Goal: Transaction & Acquisition: Purchase product/service

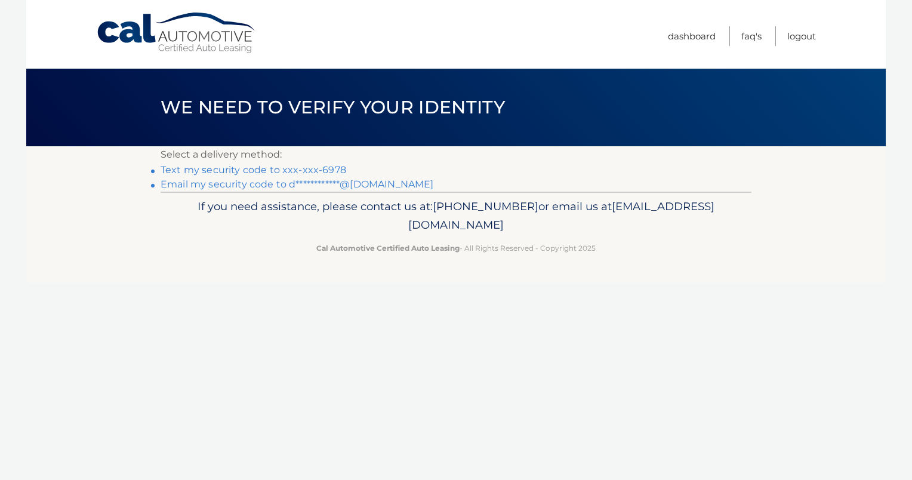
click at [277, 169] on link "Text my security code to xxx-xxx-6978" at bounding box center [254, 169] width 186 height 11
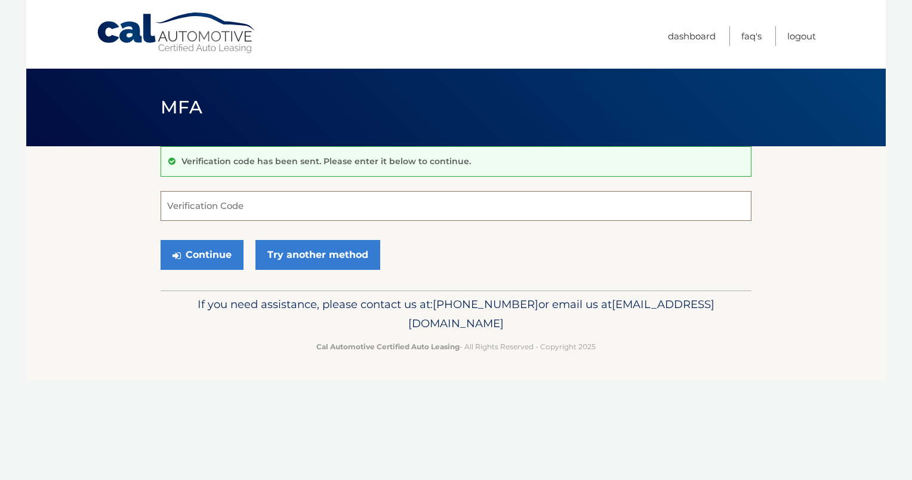
click at [195, 204] on input "Verification Code" at bounding box center [456, 206] width 591 height 30
type input "915053"
click at [201, 256] on button "Continue" at bounding box center [202, 255] width 83 height 30
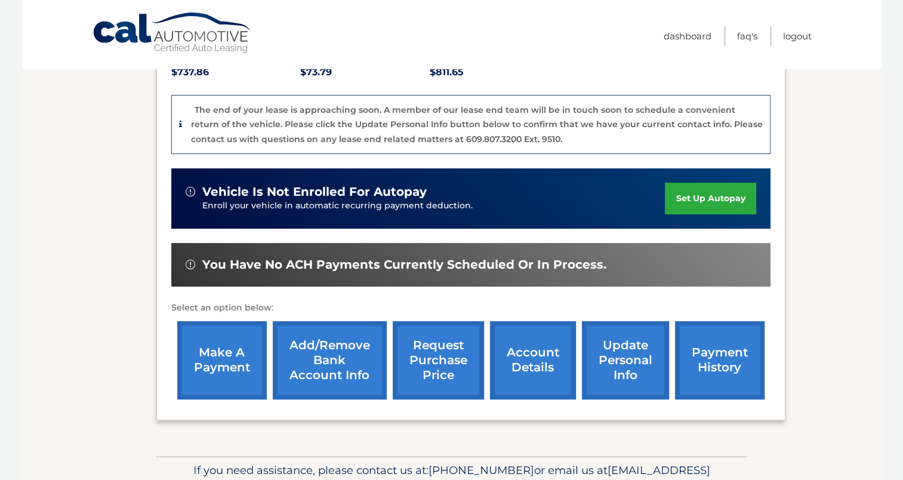
scroll to position [239, 0]
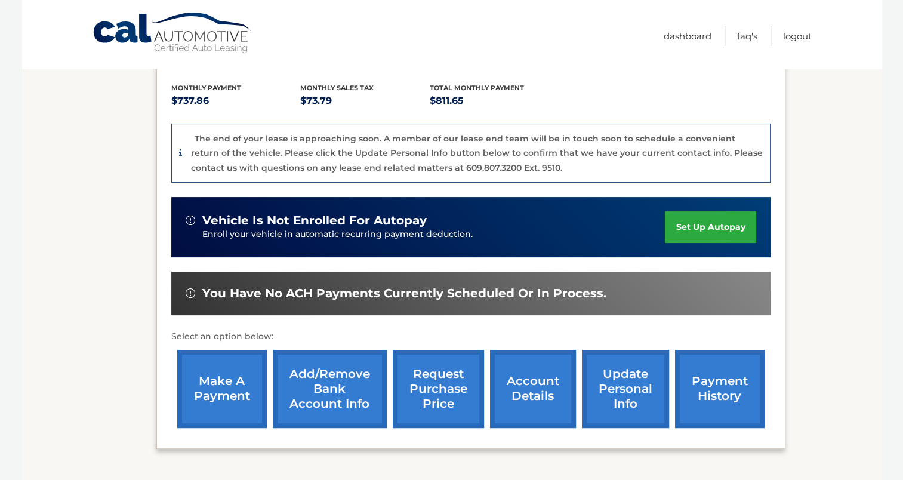
click at [537, 399] on link "account details" at bounding box center [533, 389] width 86 height 78
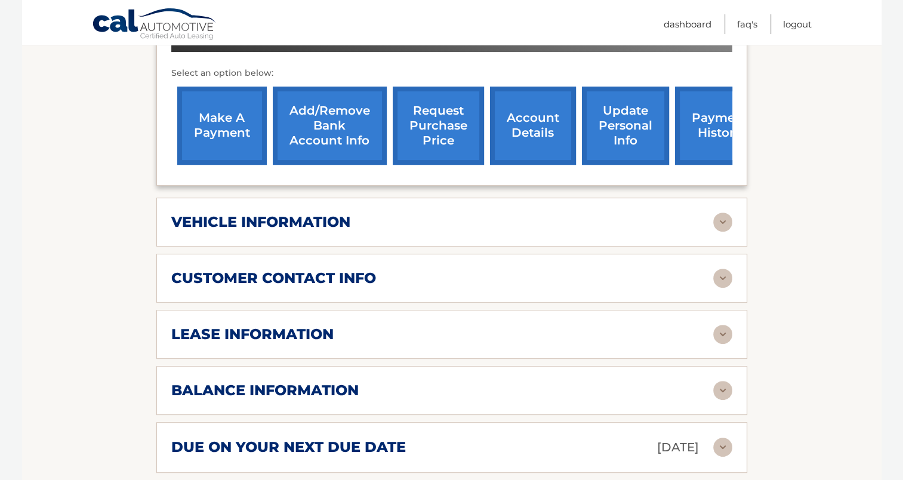
scroll to position [478, 0]
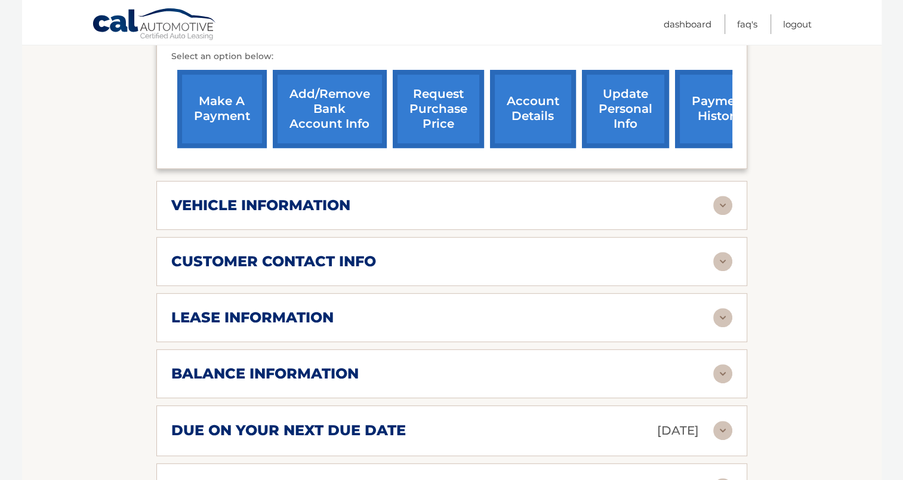
click at [723, 364] on img at bounding box center [722, 373] width 19 height 19
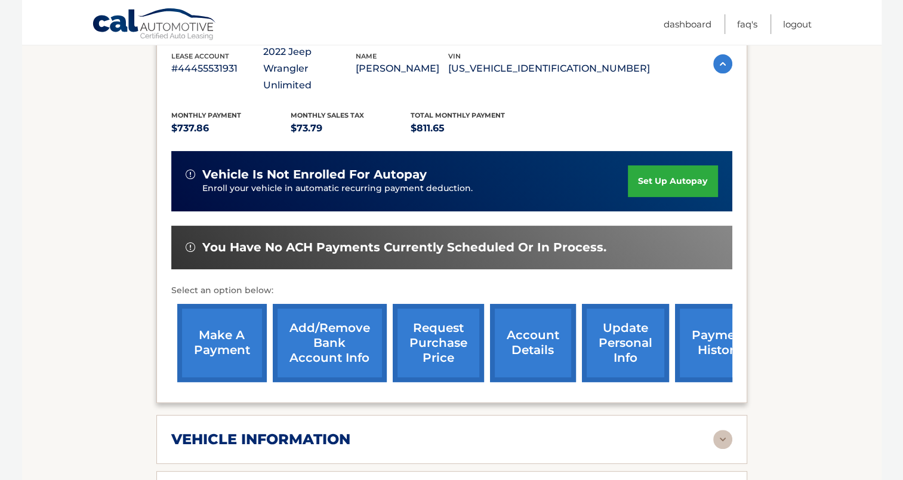
scroll to position [239, 0]
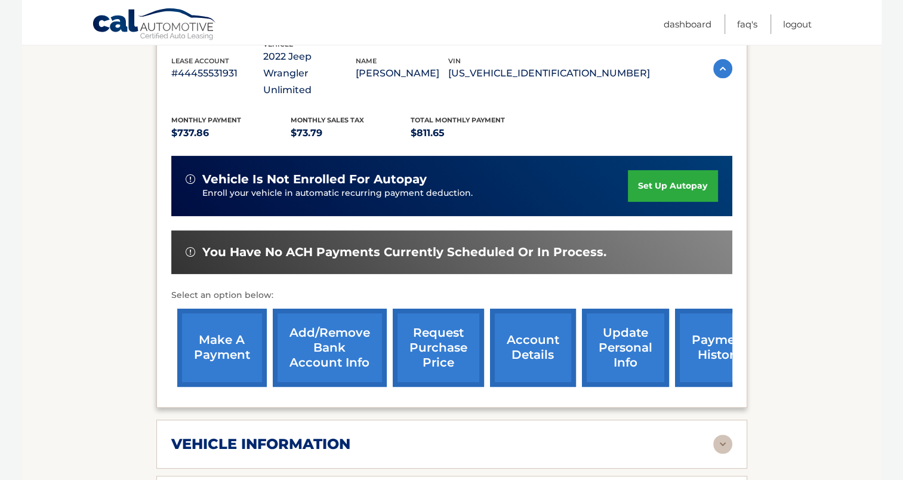
click at [240, 329] on link "make a payment" at bounding box center [222, 348] width 90 height 78
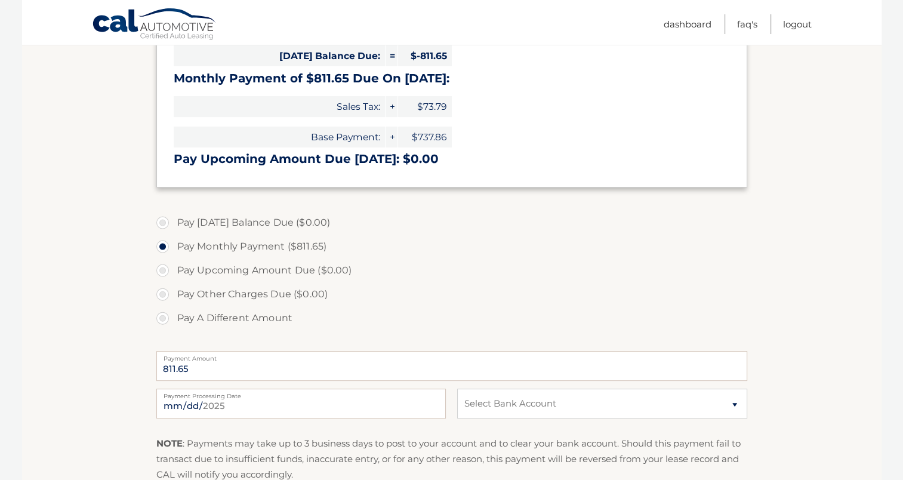
scroll to position [298, 0]
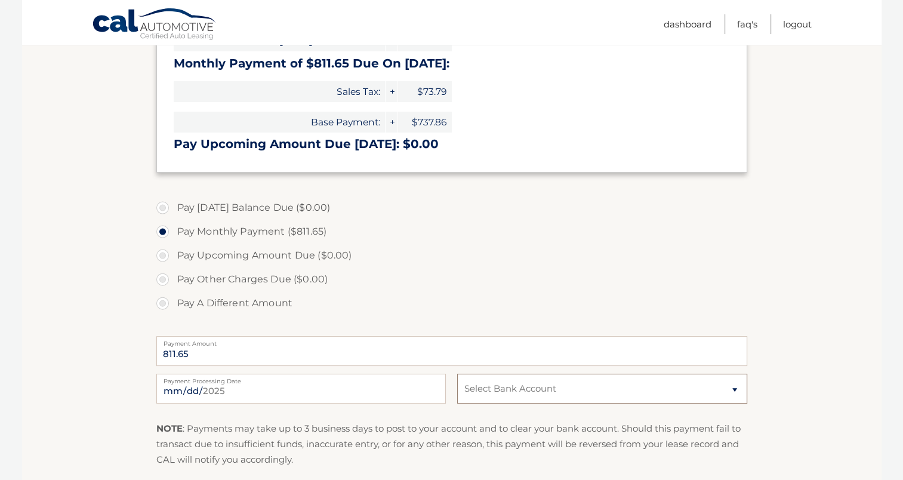
click at [733, 388] on select "Select Bank Account Checking CITIZENS BANK, NATIONAL ASSOCIATION *****2110 Chec…" at bounding box center [602, 389] width 290 height 30
select select "MjA0NzRlZjAtYTNlNS00ZWU1LTg4ZmYtZTA2ZjYyNGIxOGI2"
click at [457, 374] on select "Select Bank Account Checking CITIZENS BANK, NATIONAL ASSOCIATION *****2110 Chec…" at bounding box center [602, 389] width 290 height 30
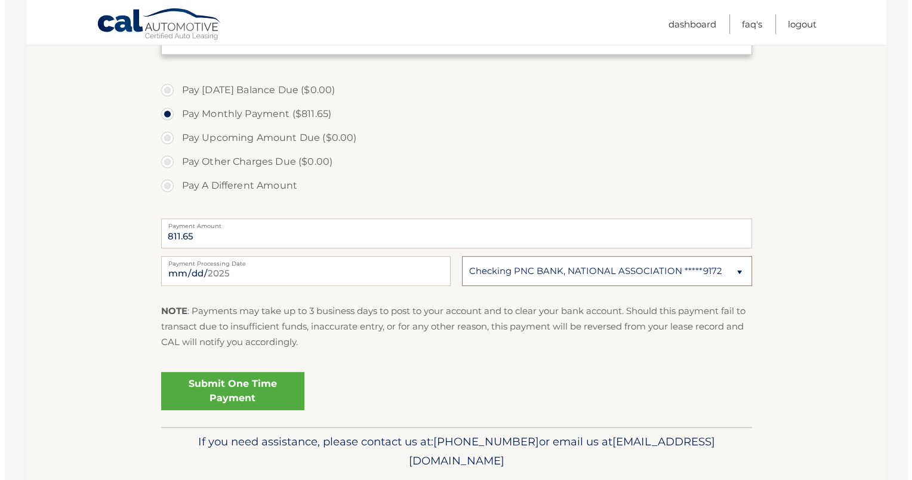
scroll to position [418, 0]
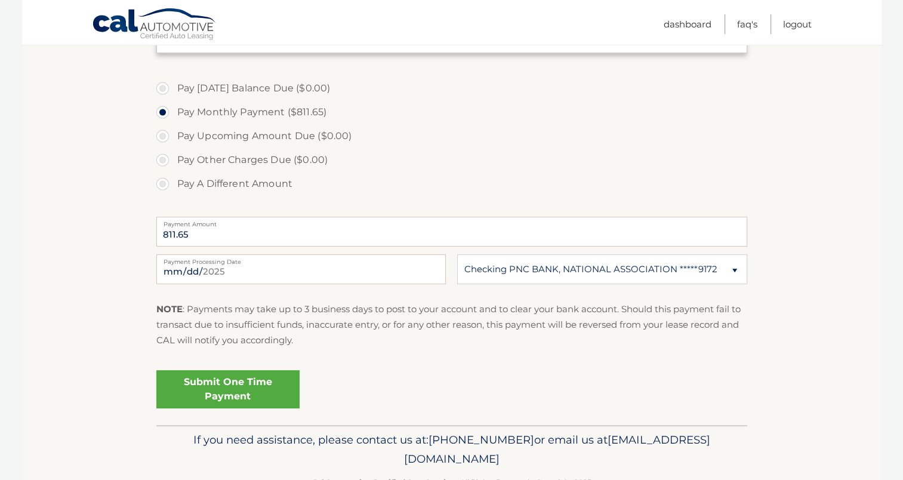
click at [231, 393] on link "Submit One Time Payment" at bounding box center [227, 389] width 143 height 38
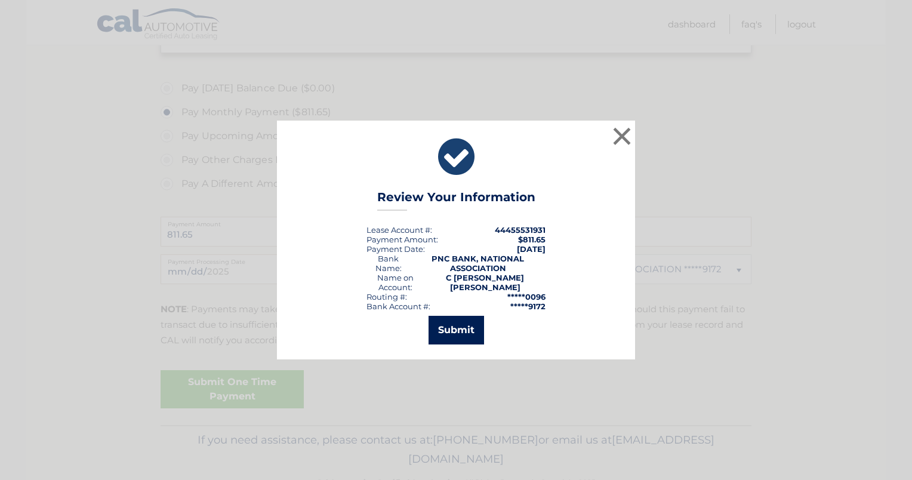
click at [454, 327] on button "Submit" at bounding box center [457, 330] width 56 height 29
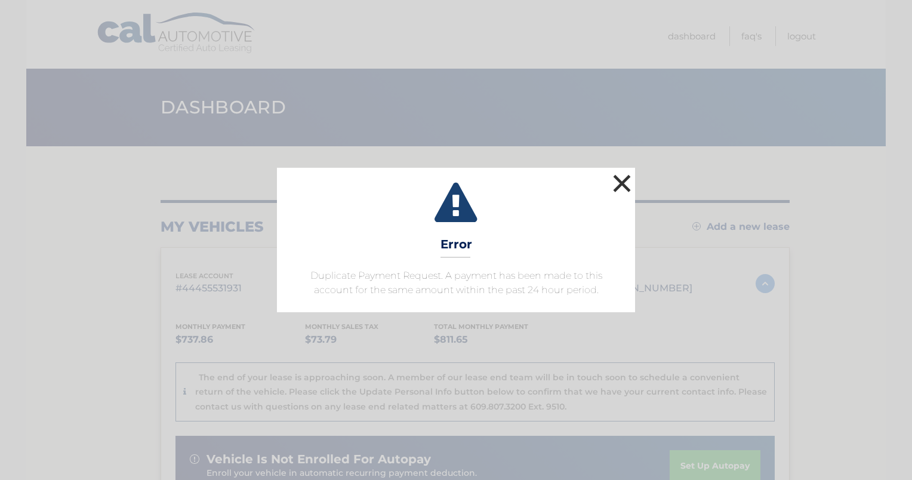
click at [620, 186] on button "×" at bounding box center [622, 183] width 24 height 24
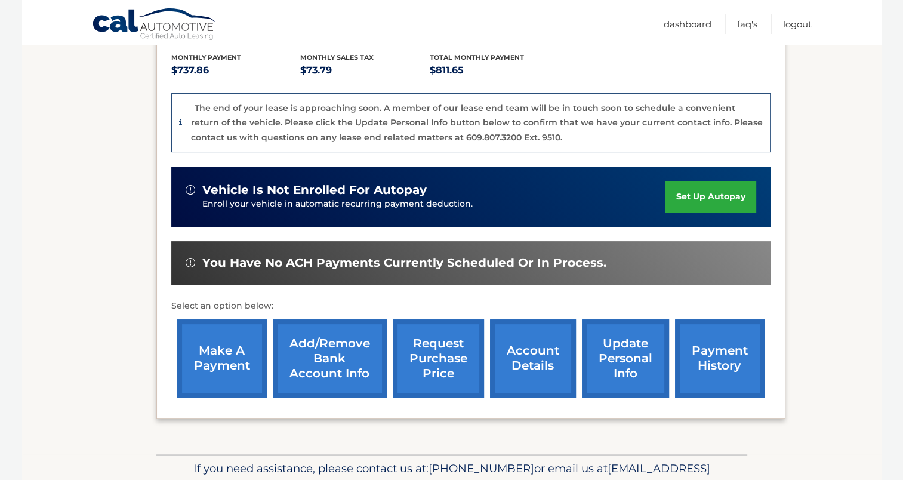
scroll to position [332, 0]
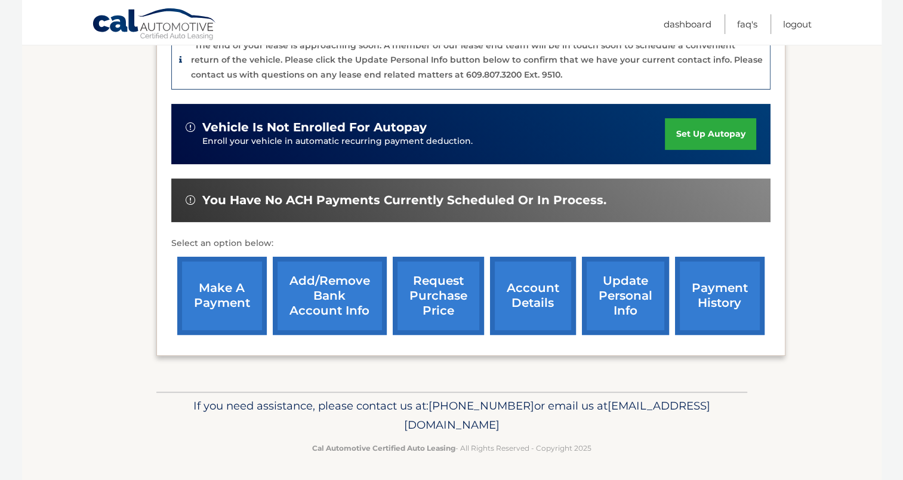
click at [229, 308] on link "make a payment" at bounding box center [222, 296] width 90 height 78
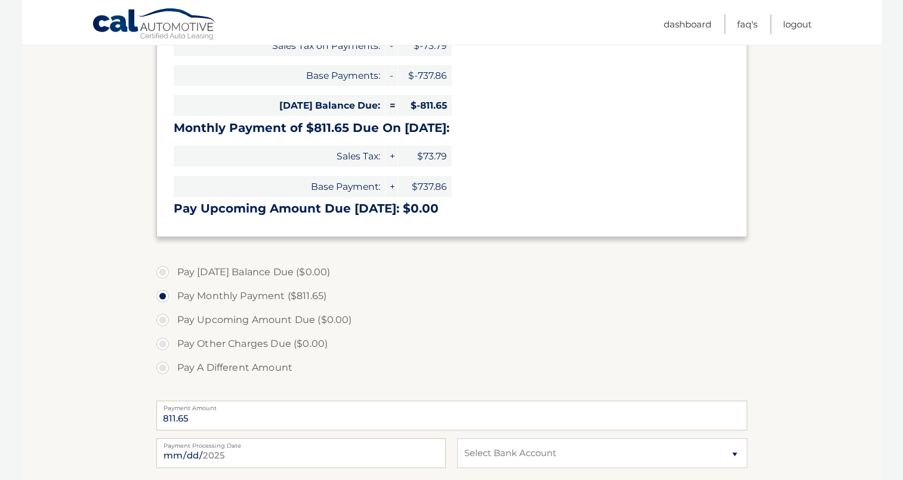
scroll to position [239, 0]
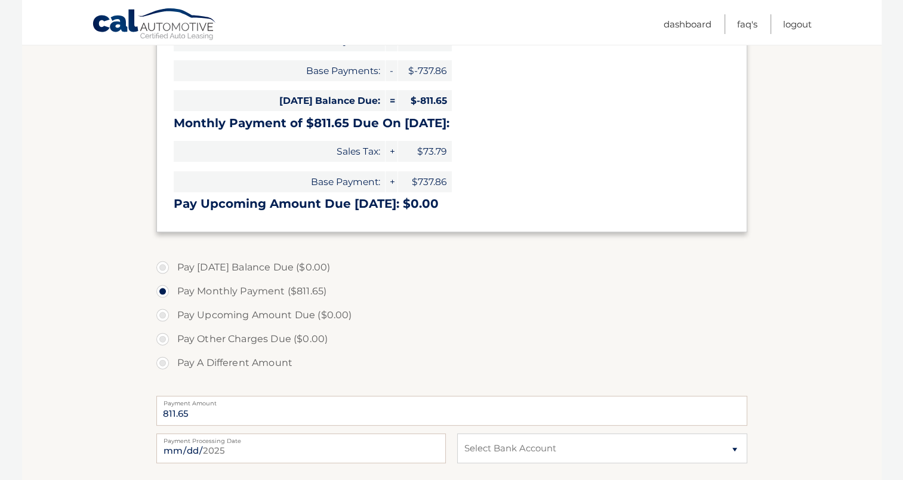
click at [165, 316] on label "Pay Upcoming Amount Due ($0.00)" at bounding box center [451, 315] width 591 height 24
click at [160, 337] on label "Pay Other Charges Due ($0.00)" at bounding box center [451, 339] width 591 height 24
click at [161, 358] on label "Pay A Different Amount" at bounding box center [451, 363] width 591 height 24
click at [161, 358] on input "Pay A Different Amount" at bounding box center [167, 360] width 12 height 19
radio input "true"
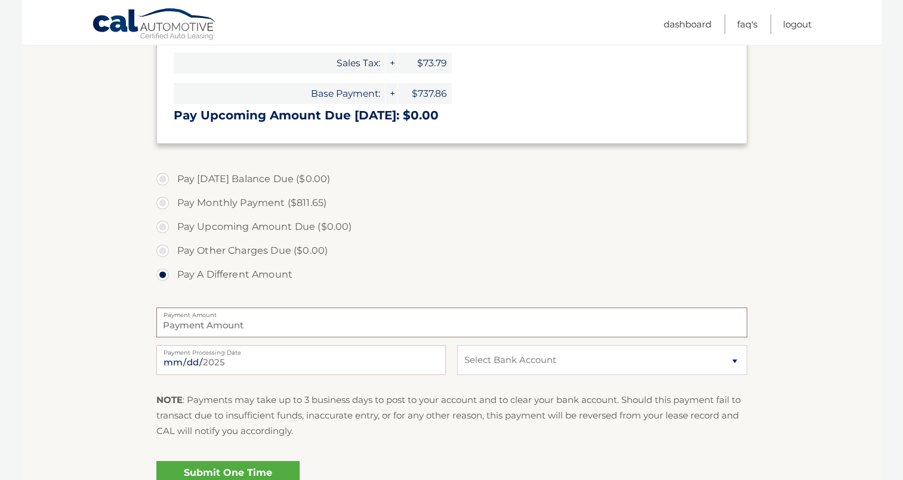
scroll to position [358, 0]
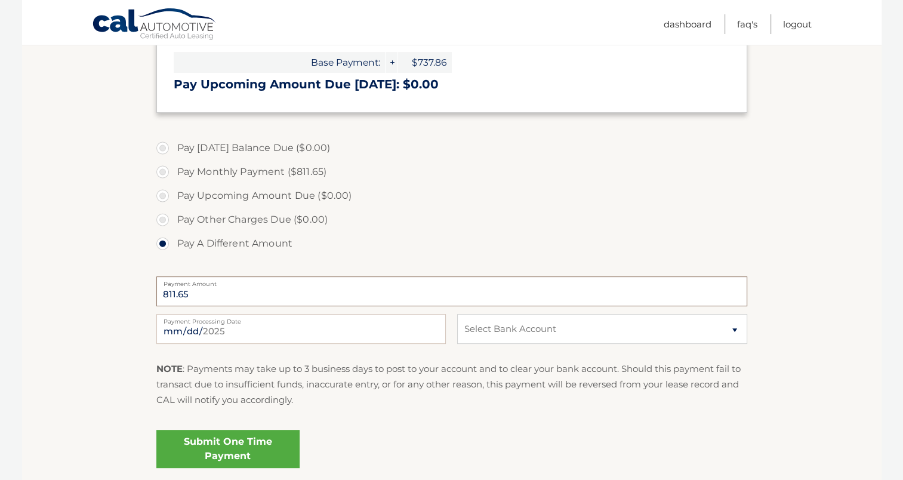
type input "811.65"
click at [735, 332] on select "Select Bank Account Checking CITIZENS BANK, NATIONAL ASSOCIATION *****2110 Chec…" at bounding box center [602, 329] width 290 height 30
select select "MjA0NzRlZjAtYTNlNS00ZWU1LTg4ZmYtZTA2ZjYyNGIxOGI2"
click at [457, 314] on select "Select Bank Account Checking CITIZENS BANK, NATIONAL ASSOCIATION *****2110 Chec…" at bounding box center [602, 329] width 290 height 30
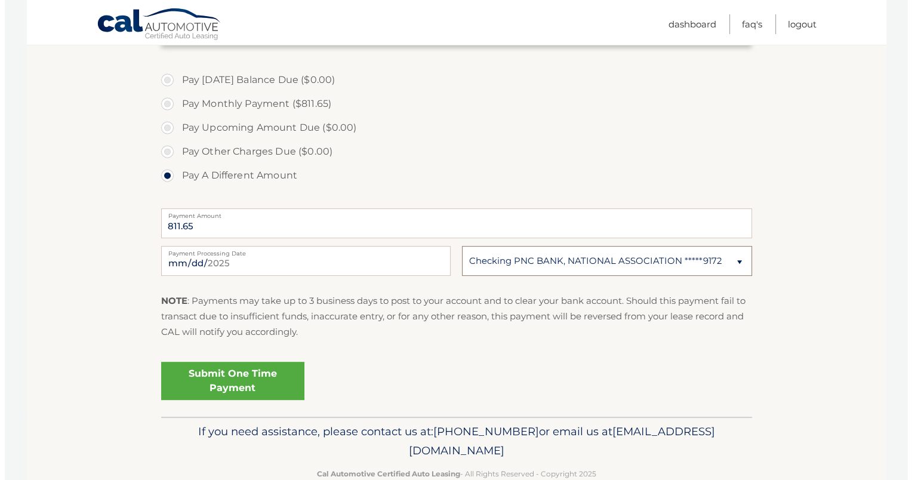
scroll to position [453, 0]
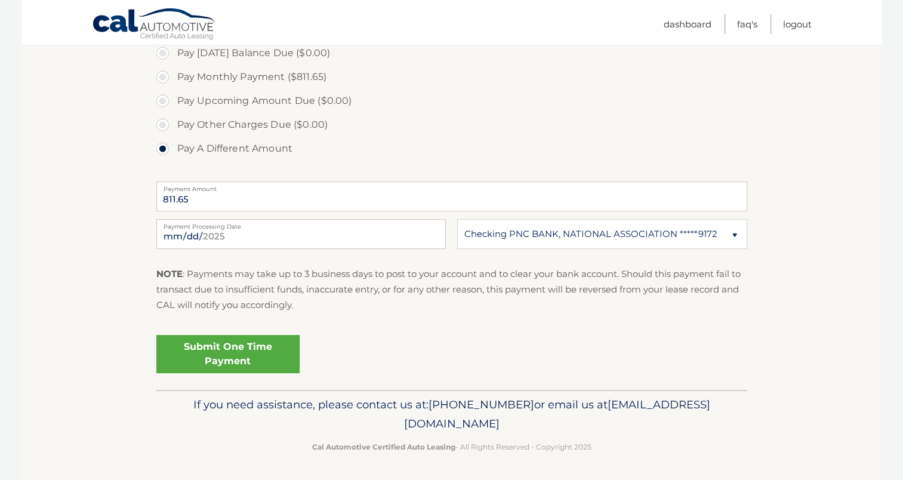
click at [207, 354] on link "Submit One Time Payment" at bounding box center [227, 354] width 143 height 38
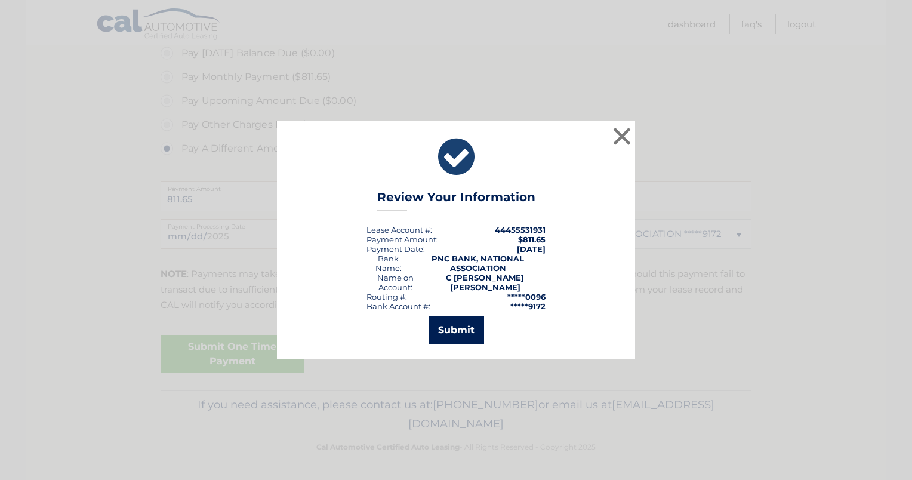
click at [454, 335] on button "Submit" at bounding box center [457, 330] width 56 height 29
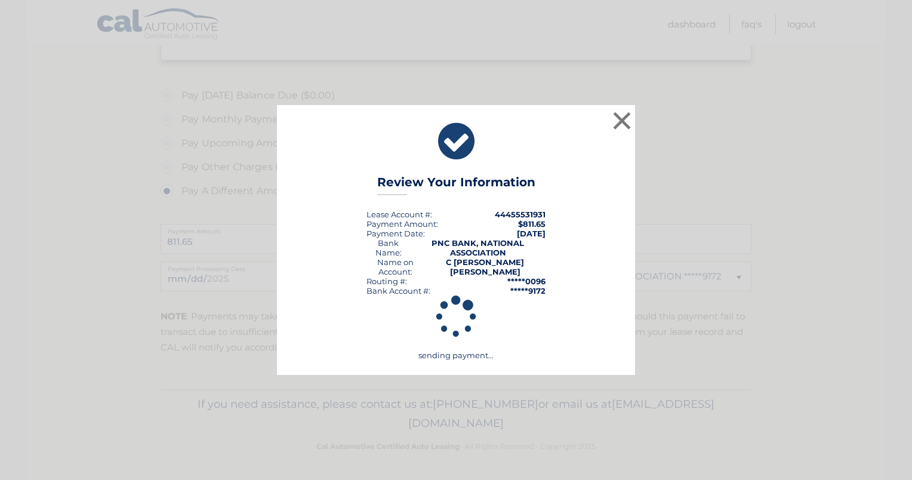
scroll to position [410, 0]
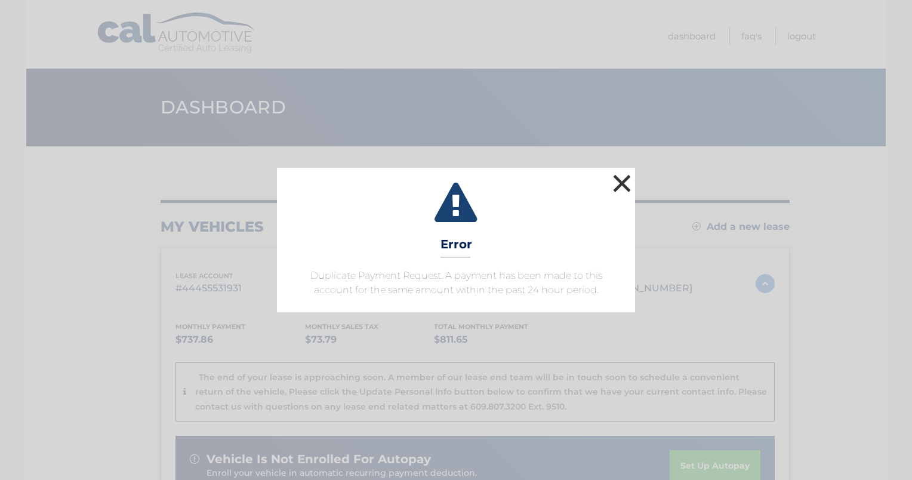
click at [623, 181] on button "×" at bounding box center [622, 183] width 24 height 24
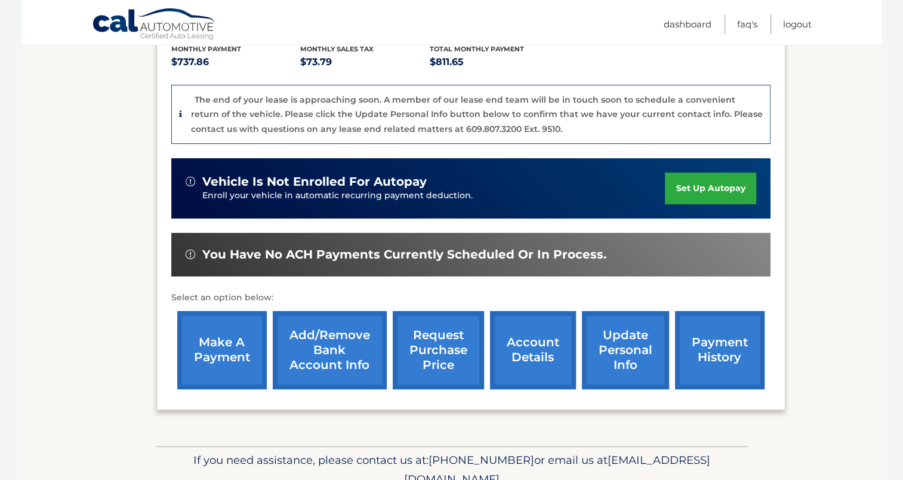
scroll to position [298, 0]
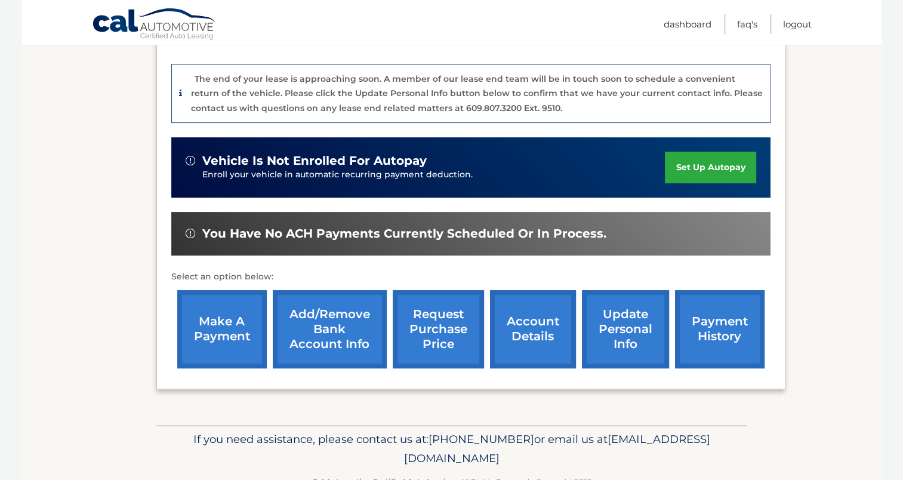
click at [217, 330] on link "make a payment" at bounding box center [222, 329] width 90 height 78
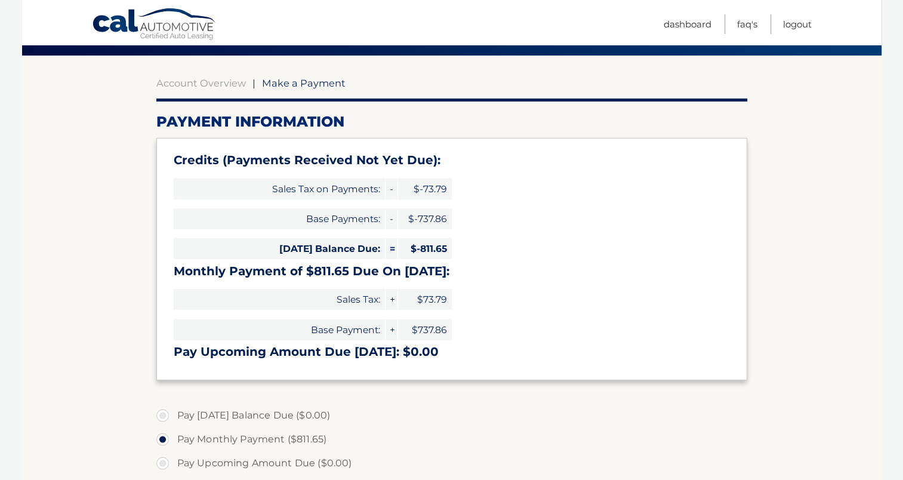
scroll to position [239, 0]
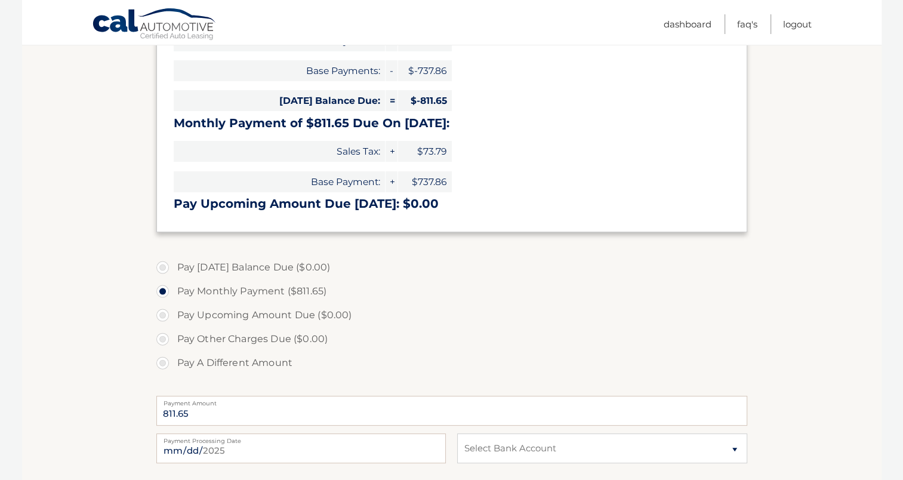
click at [162, 265] on label "Pay [DATE] Balance Due ($0.00)" at bounding box center [451, 268] width 591 height 24
click at [161, 312] on label "Pay Upcoming Amount Due ($0.00)" at bounding box center [451, 315] width 591 height 24
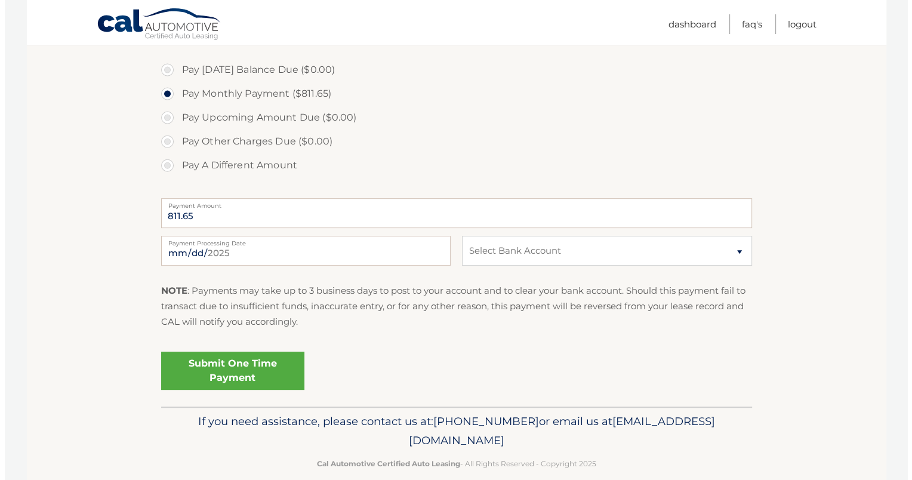
scroll to position [453, 0]
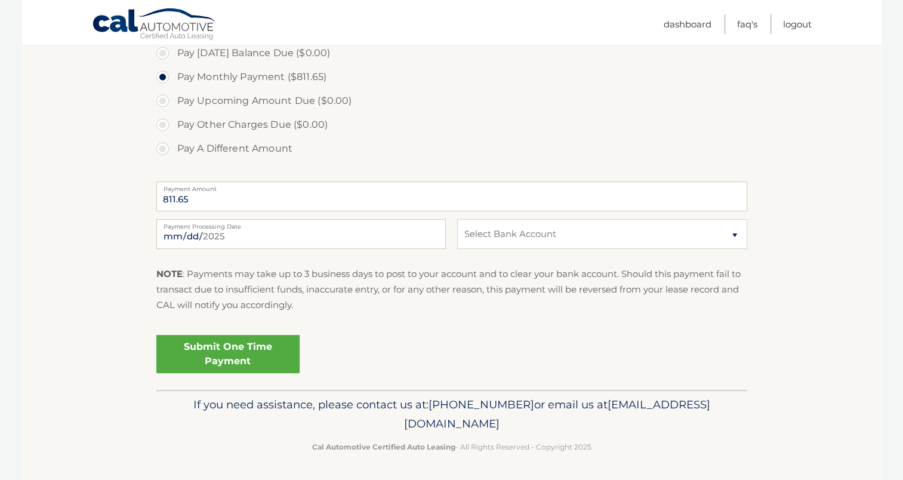
click at [230, 353] on link "Submit One Time Payment" at bounding box center [227, 354] width 143 height 38
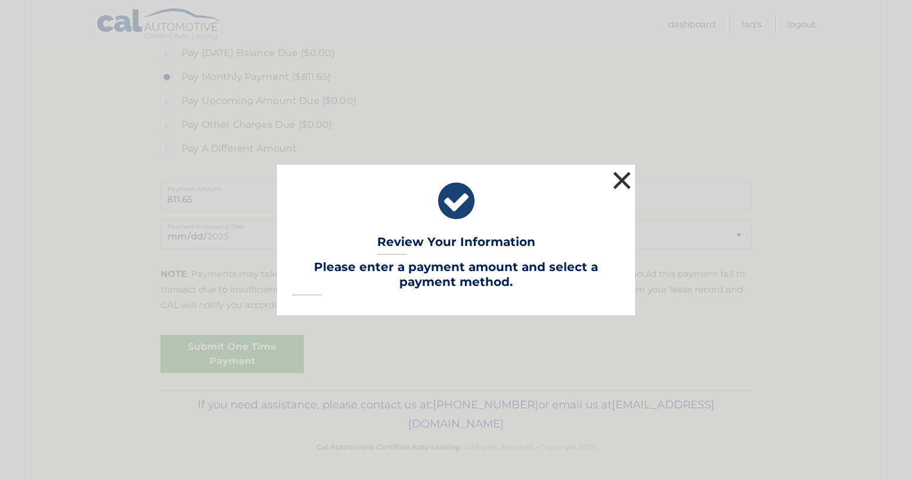
click at [624, 180] on button "×" at bounding box center [622, 180] width 24 height 24
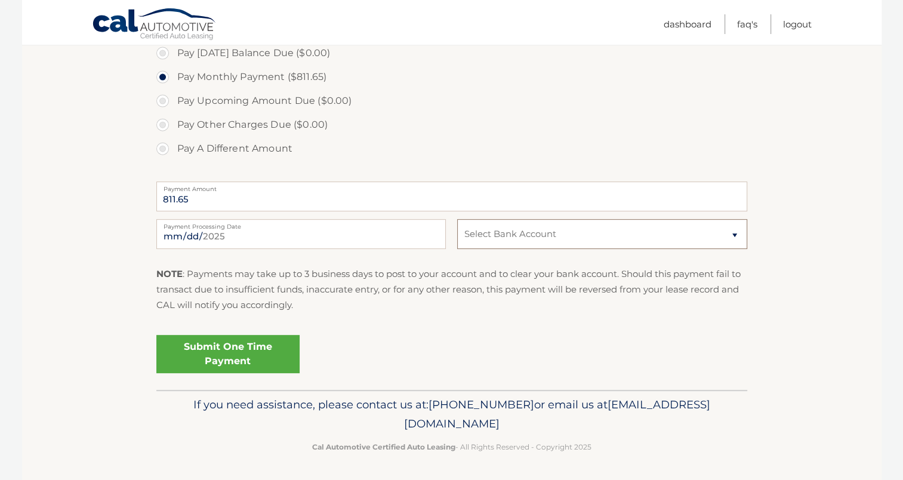
click at [735, 236] on select "Select Bank Account Checking CITIZENS BANK, NATIONAL ASSOCIATION *****2110 Chec…" at bounding box center [602, 234] width 290 height 30
select select "MjA0NzRlZjAtYTNlNS00ZWU1LTg4ZmYtZTA2ZjYyNGIxOGI2"
click at [457, 219] on select "Select Bank Account Checking CITIZENS BANK, NATIONAL ASSOCIATION *****2110 Chec…" at bounding box center [602, 234] width 290 height 30
click at [240, 350] on link "Submit One Time Payment" at bounding box center [227, 354] width 143 height 38
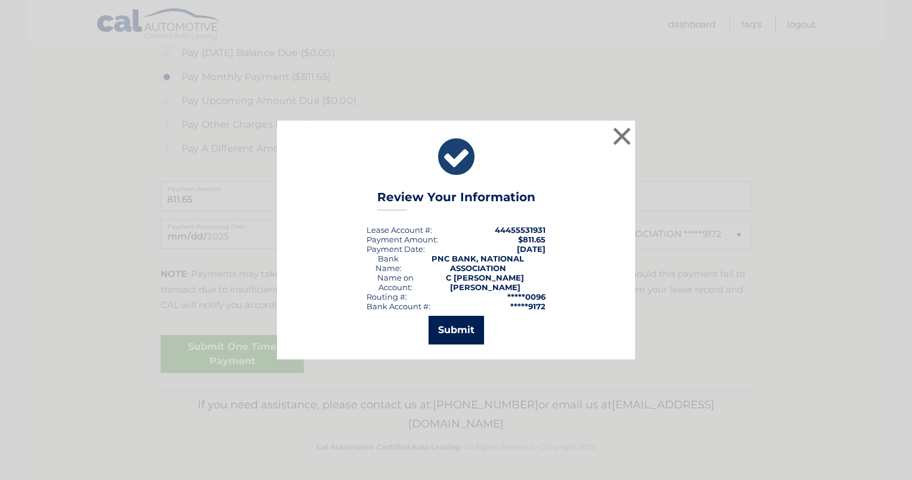
click at [454, 330] on button "Submit" at bounding box center [457, 330] width 56 height 29
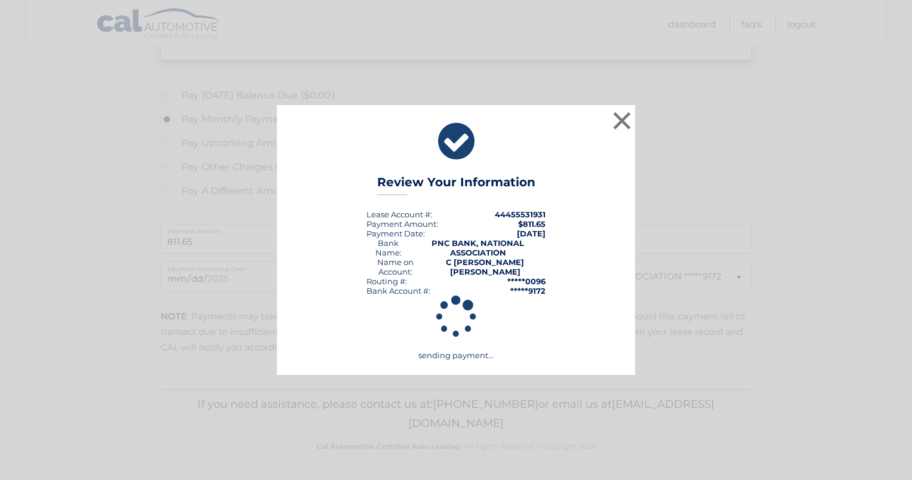
scroll to position [410, 0]
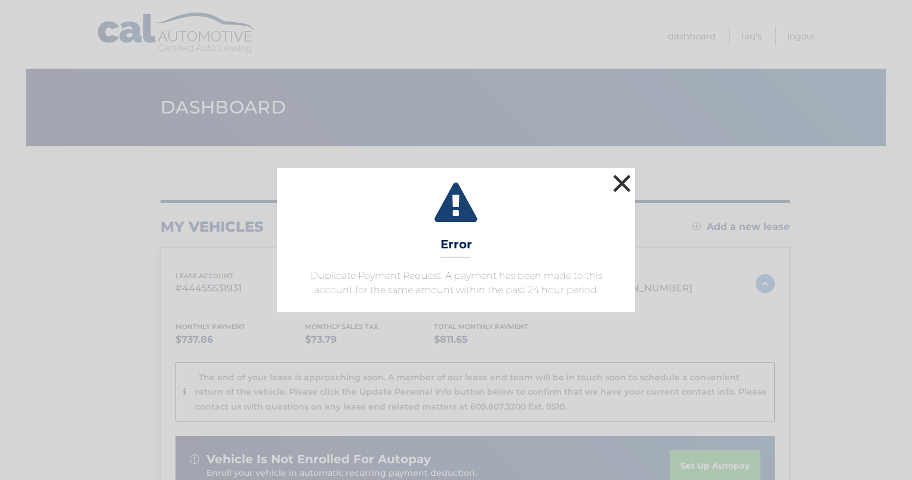
click at [618, 182] on button "×" at bounding box center [622, 183] width 24 height 24
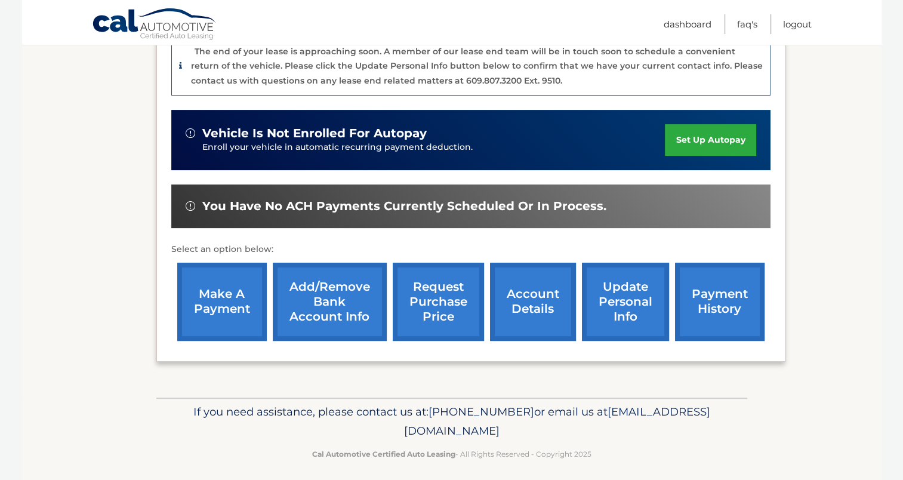
scroll to position [332, 0]
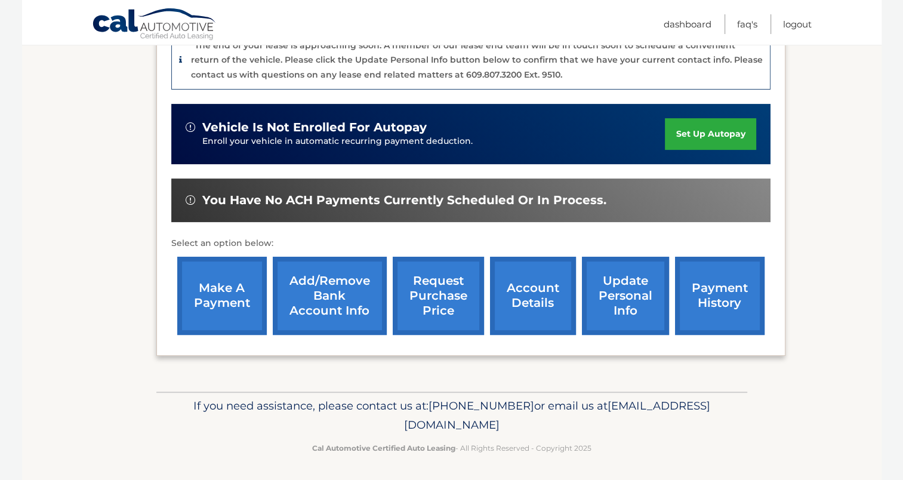
drag, startPoint x: 347, startPoint y: 420, endPoint x: 563, endPoint y: 427, distance: 216.2
click at [563, 427] on p "If you need assistance, please contact us at: [PHONE_NUMBER] or email us at [EM…" at bounding box center [451, 415] width 575 height 38
click at [130, 359] on section "my vehicles Add a new lease lease account #44455531931 vehicle 2022 Jeep Wrangl…" at bounding box center [452, 102] width 860 height 577
click at [444, 312] on link "request purchase price" at bounding box center [438, 296] width 91 height 78
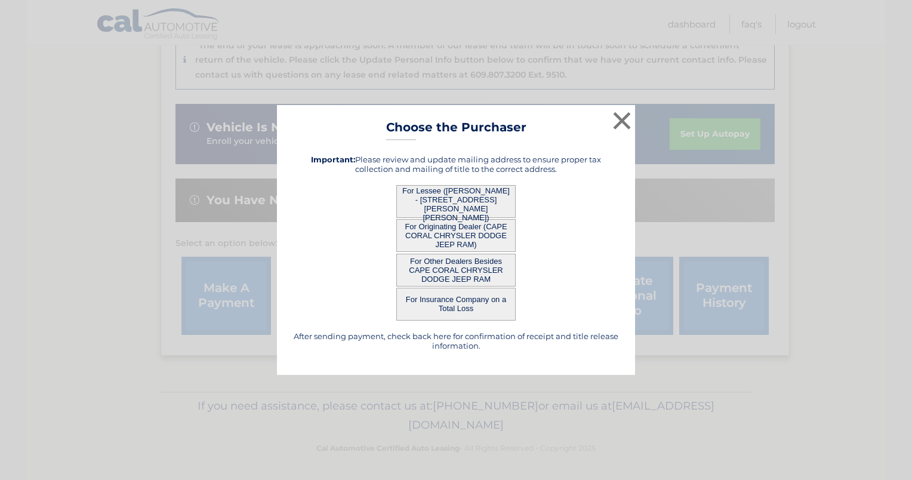
click at [439, 198] on button "For Lessee ([PERSON_NAME] - [STREET_ADDRESS][PERSON_NAME][PERSON_NAME])" at bounding box center [455, 201] width 119 height 33
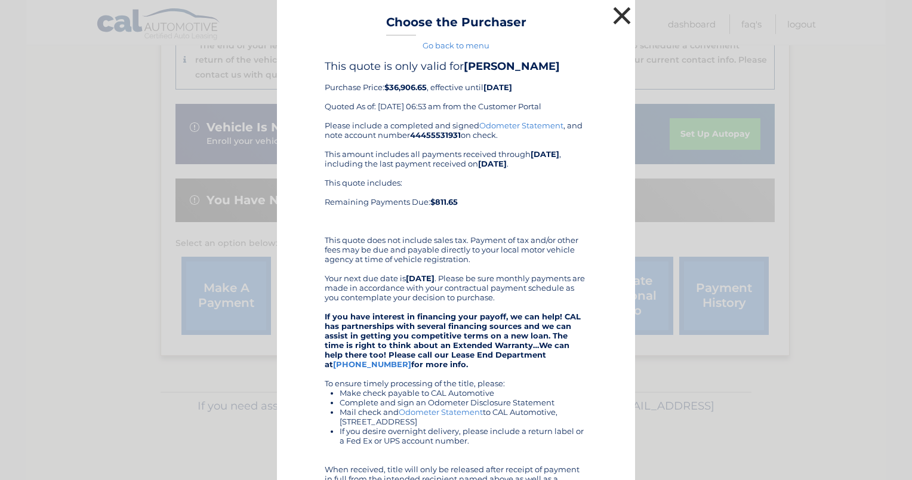
click at [616, 14] on button "×" at bounding box center [622, 16] width 24 height 24
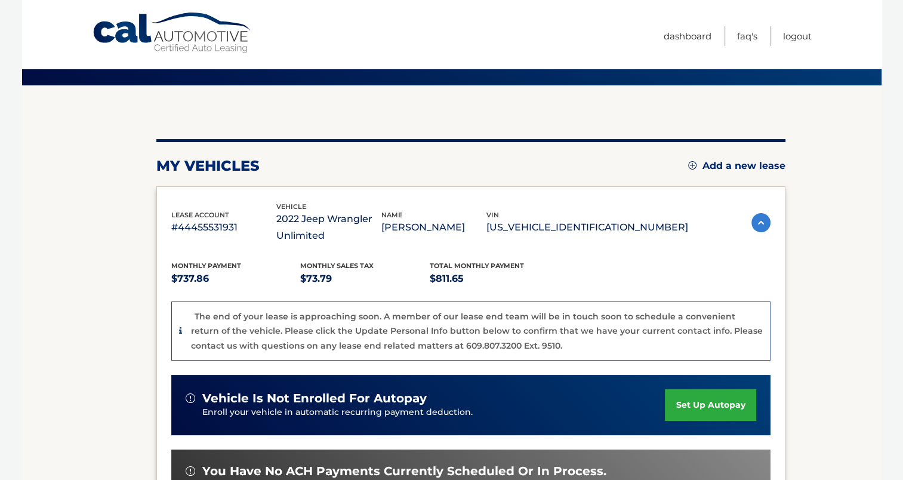
scroll to position [33, 0]
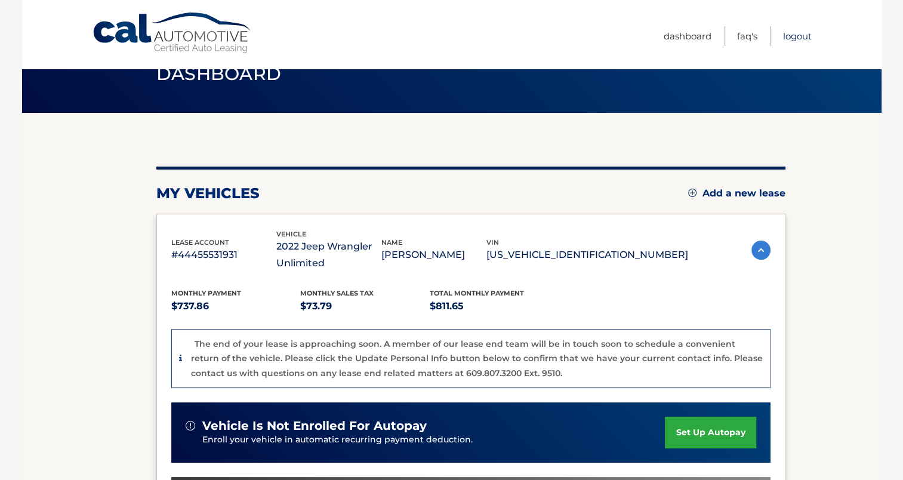
click at [799, 35] on link "Logout" at bounding box center [797, 36] width 29 height 20
